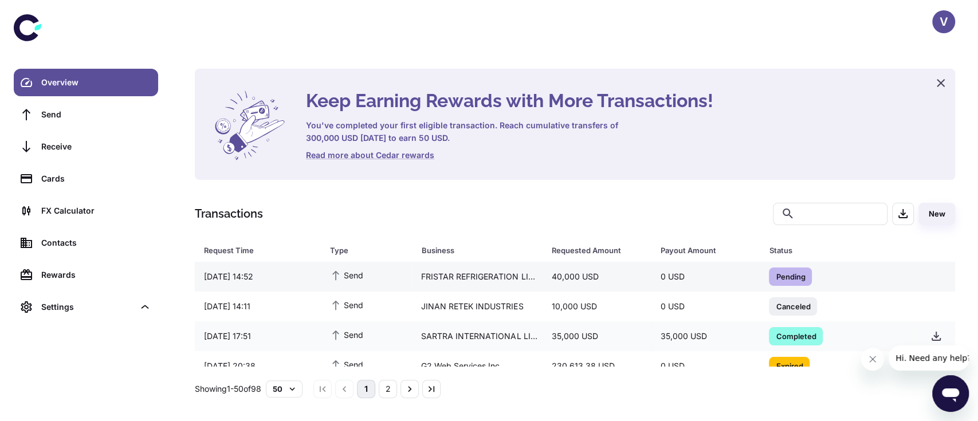
click at [454, 281] on div "FRISTAR REFRIGERATION LIMITED" at bounding box center [477, 277] width 131 height 22
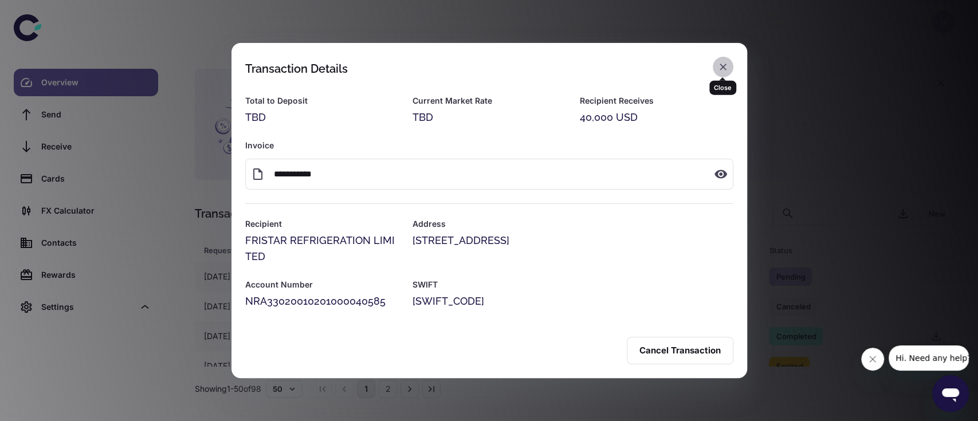
click at [724, 71] on icon "button" at bounding box center [722, 66] width 11 height 11
